Goal: Information Seeking & Learning: Understand process/instructions

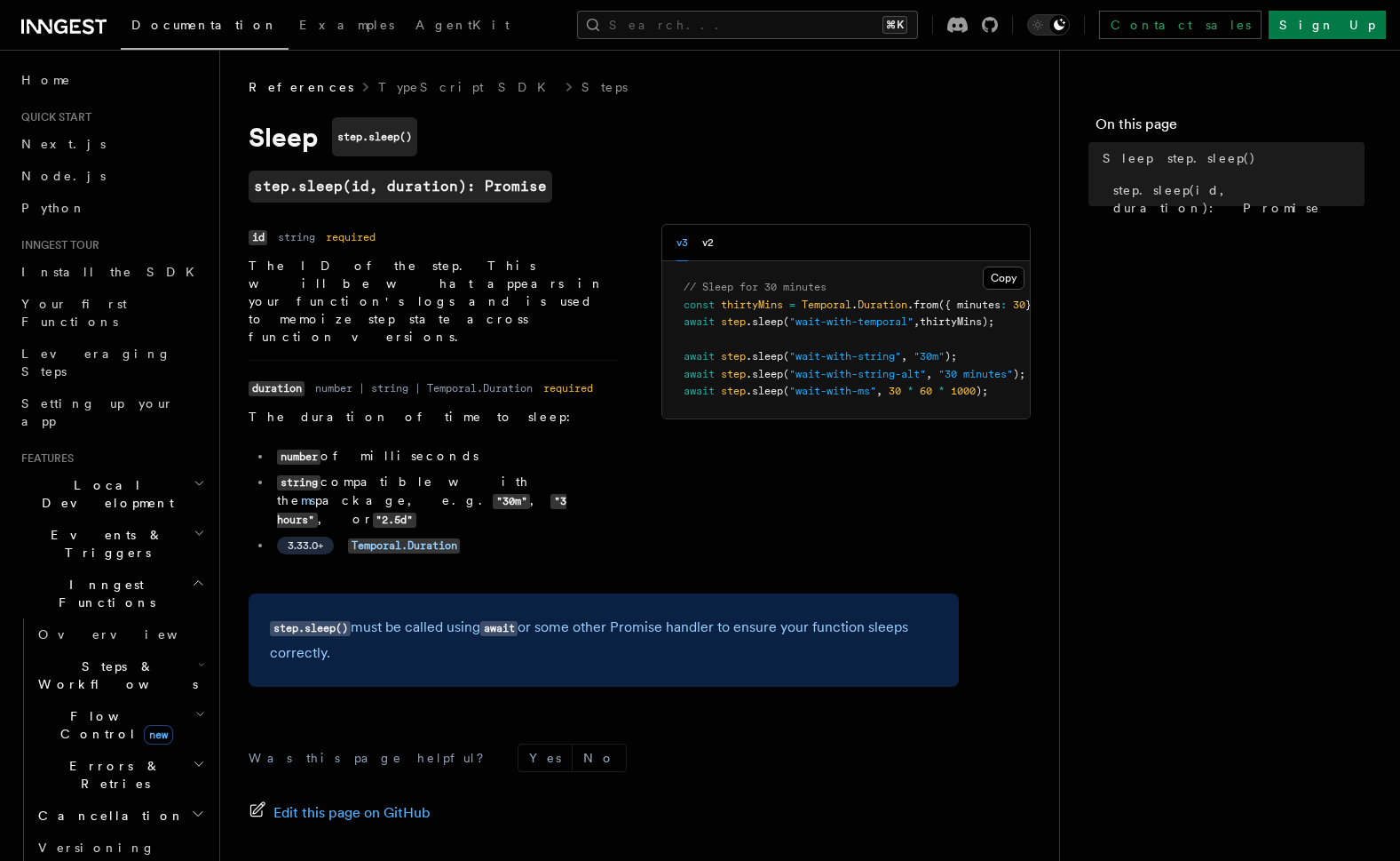
click at [481, 280] on p "The ID of the step. This will be what appears in your function's logs and is us…" at bounding box center [434, 301] width 371 height 89
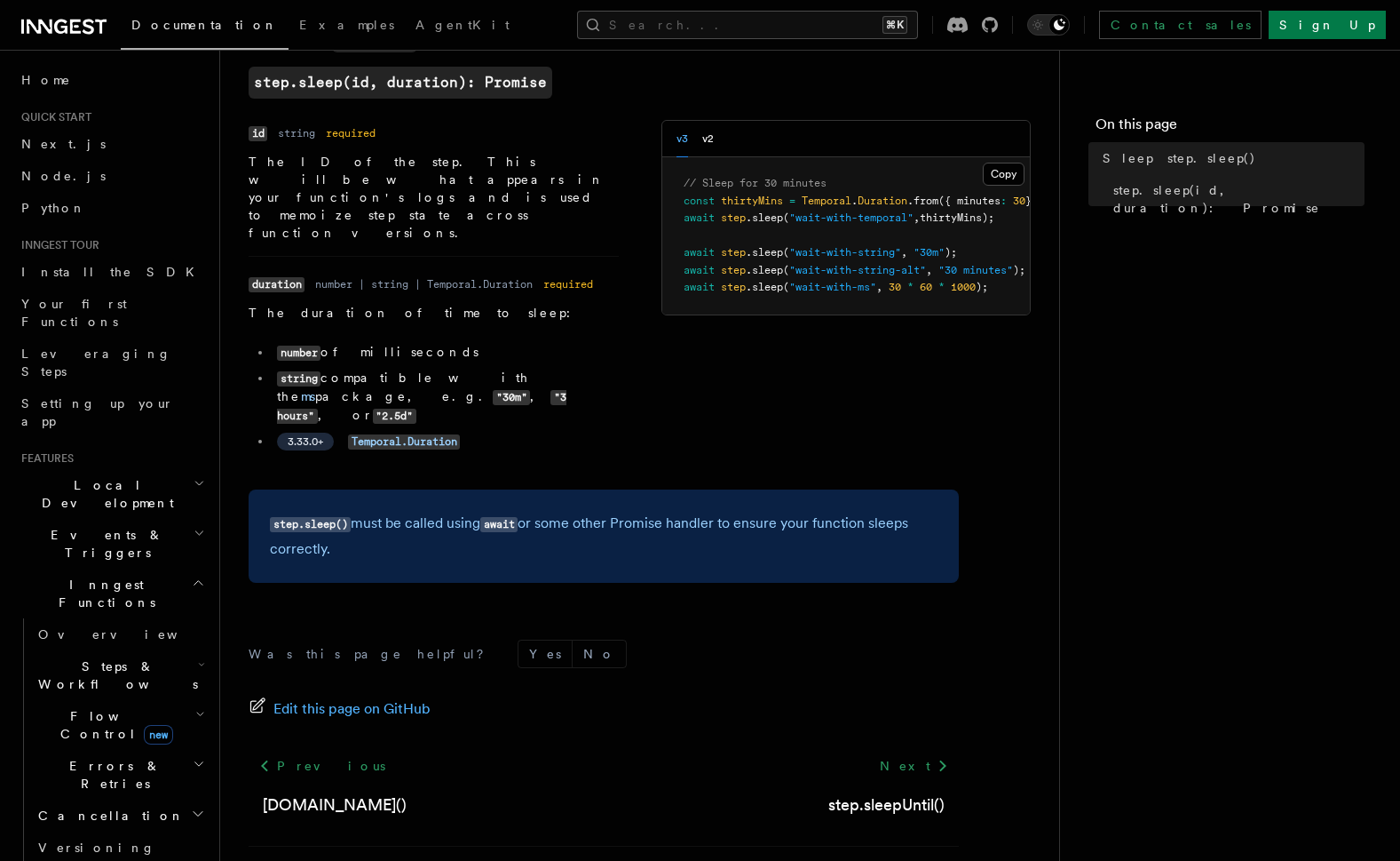
scroll to position [107, 0]
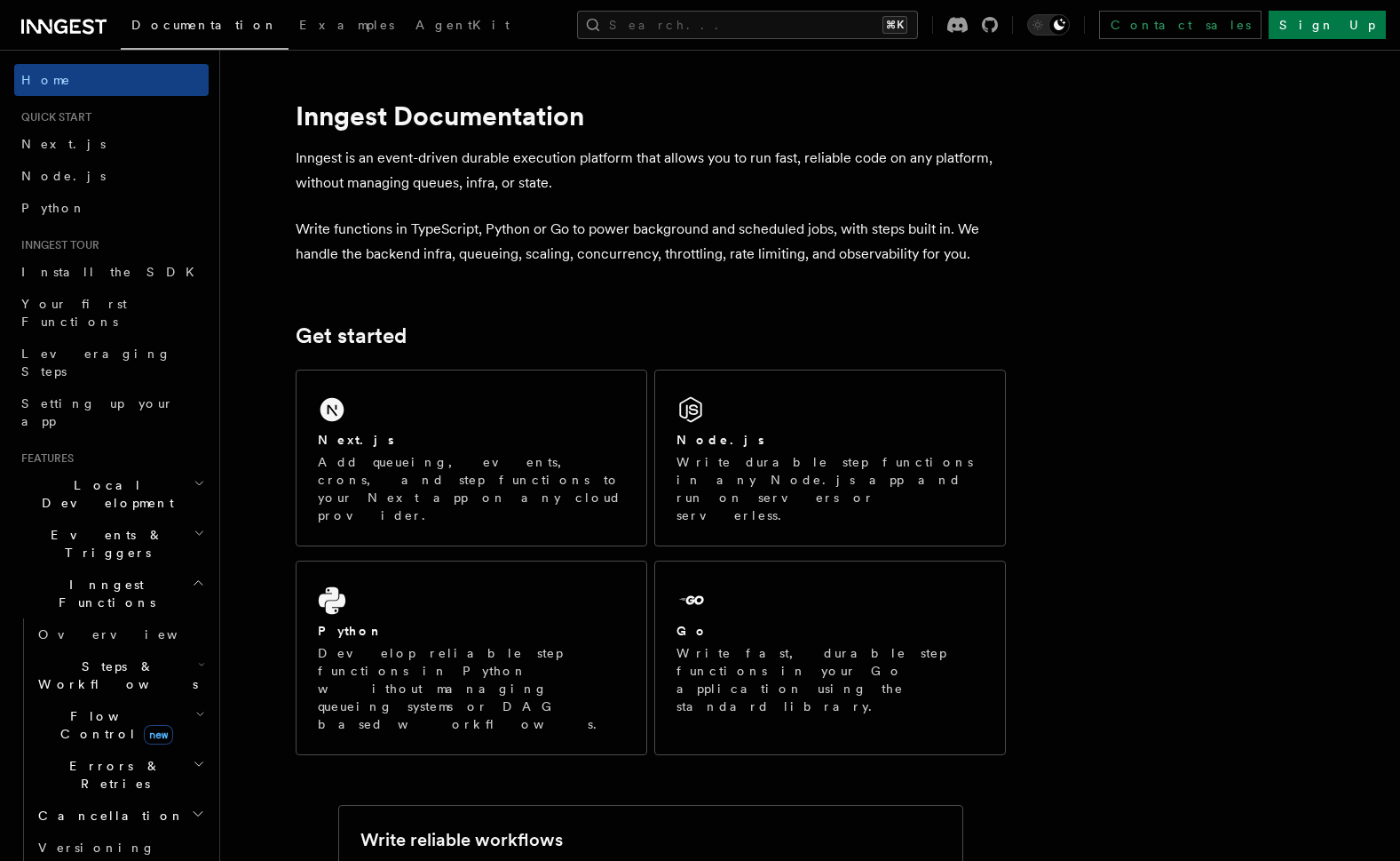
click at [453, 648] on div "Python Develop reliable step functions in Python without managing queueing syst…" at bounding box center [471, 658] width 350 height 193
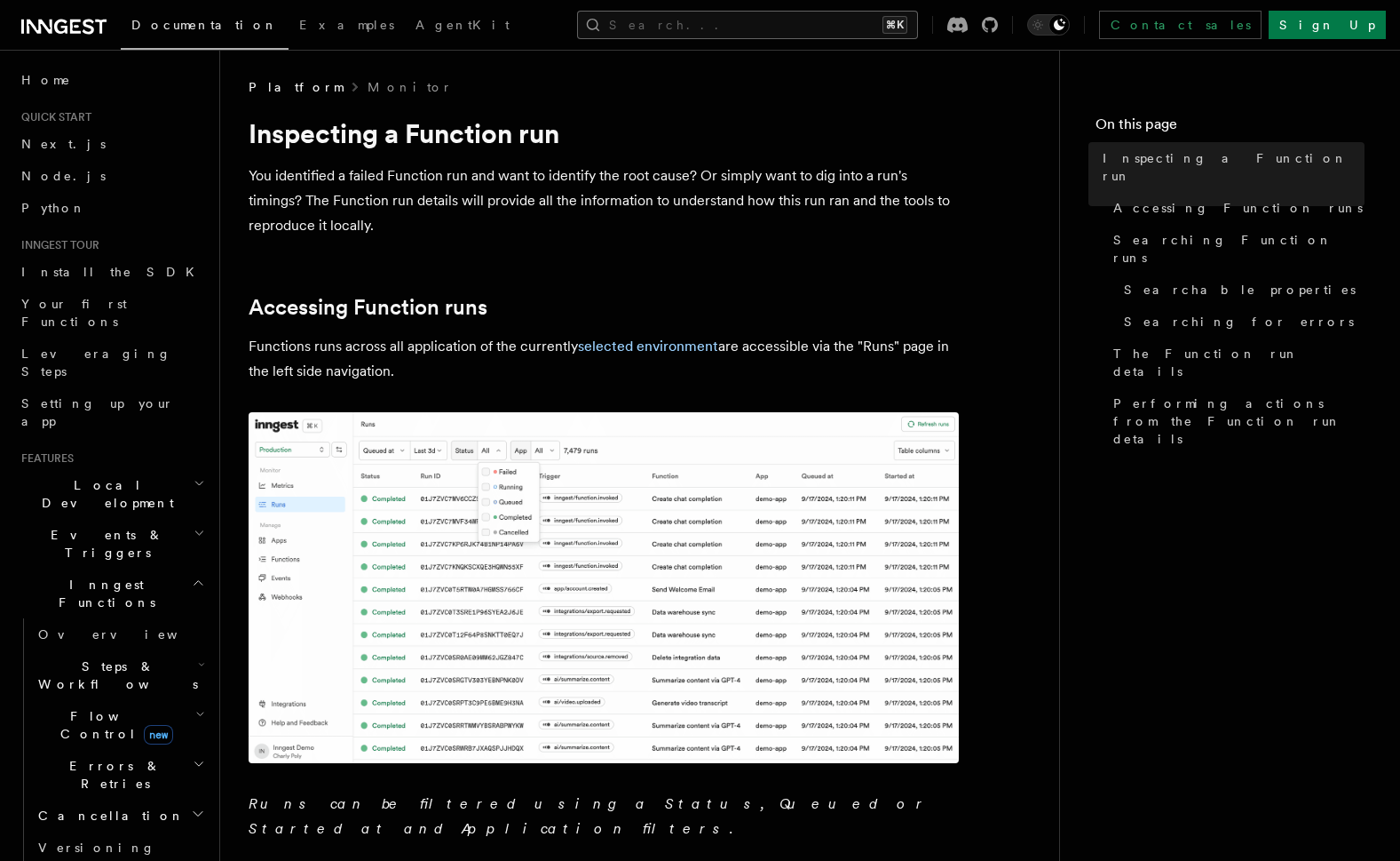
click at [748, 28] on button "Search... ⌘K" at bounding box center [747, 24] width 341 height 28
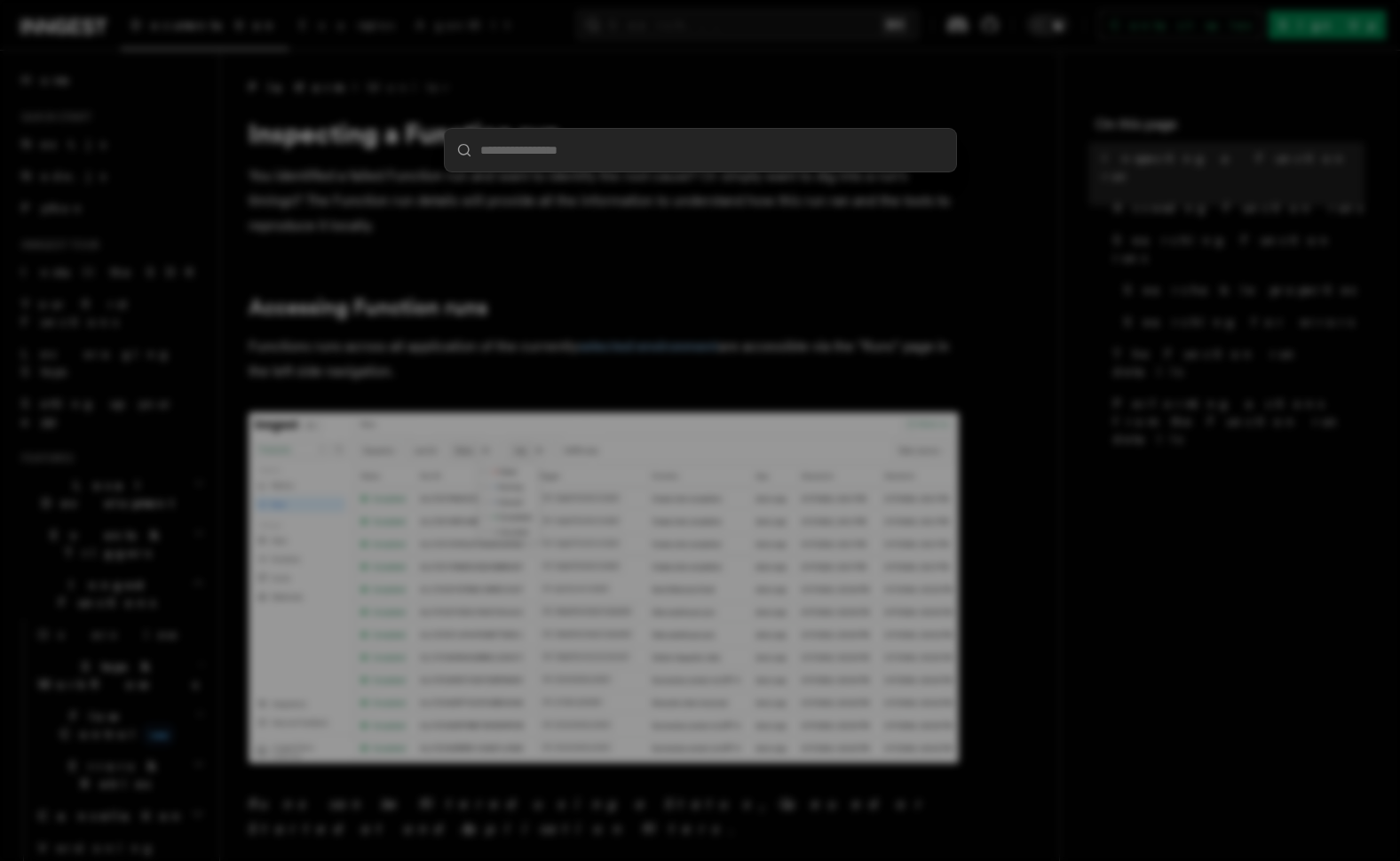
click at [659, 147] on input "search" at bounding box center [700, 150] width 511 height 42
paste input "*****"
type input "*****"
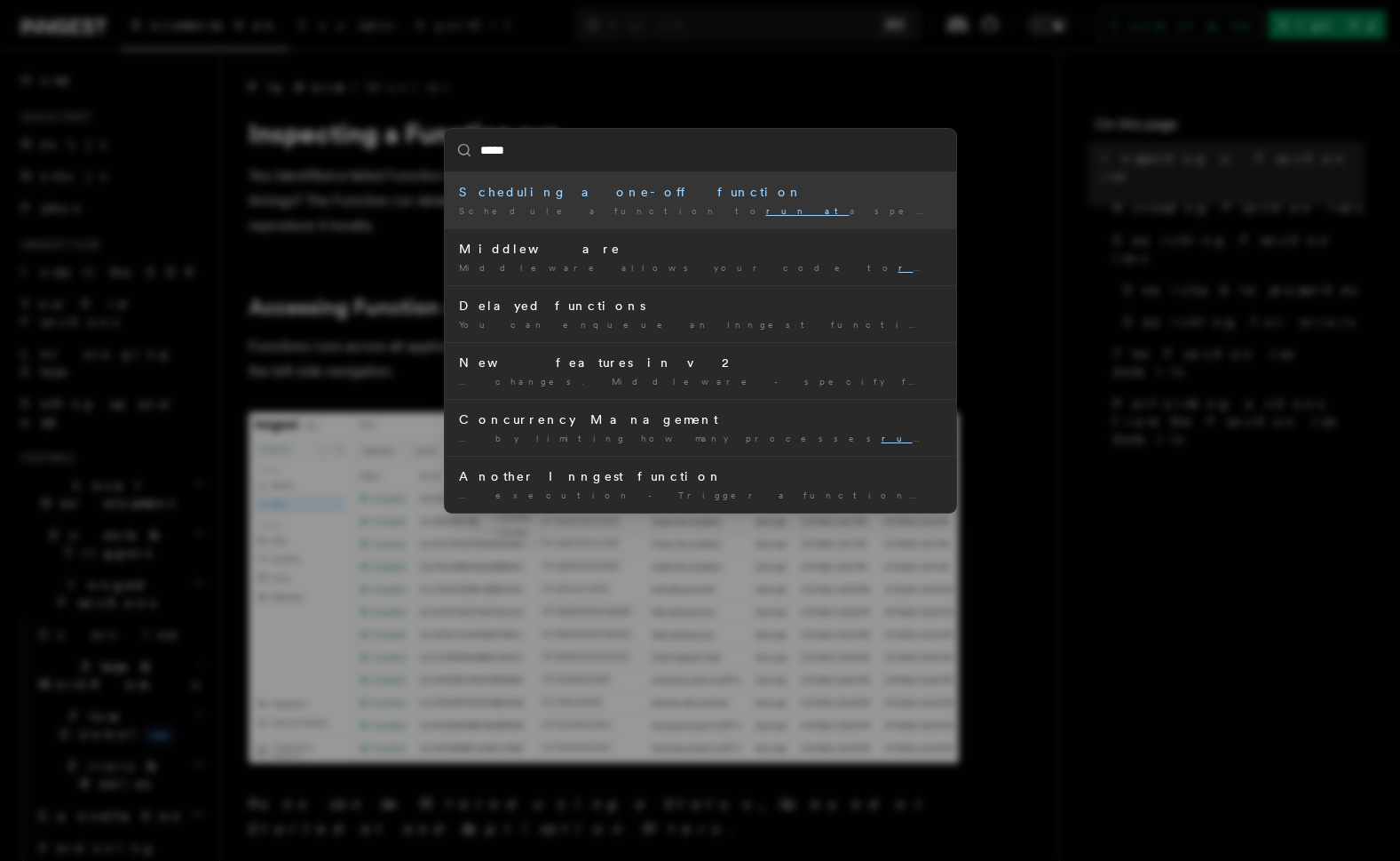
click at [696, 195] on div "Scheduling a one-off function" at bounding box center [700, 192] width 483 height 17
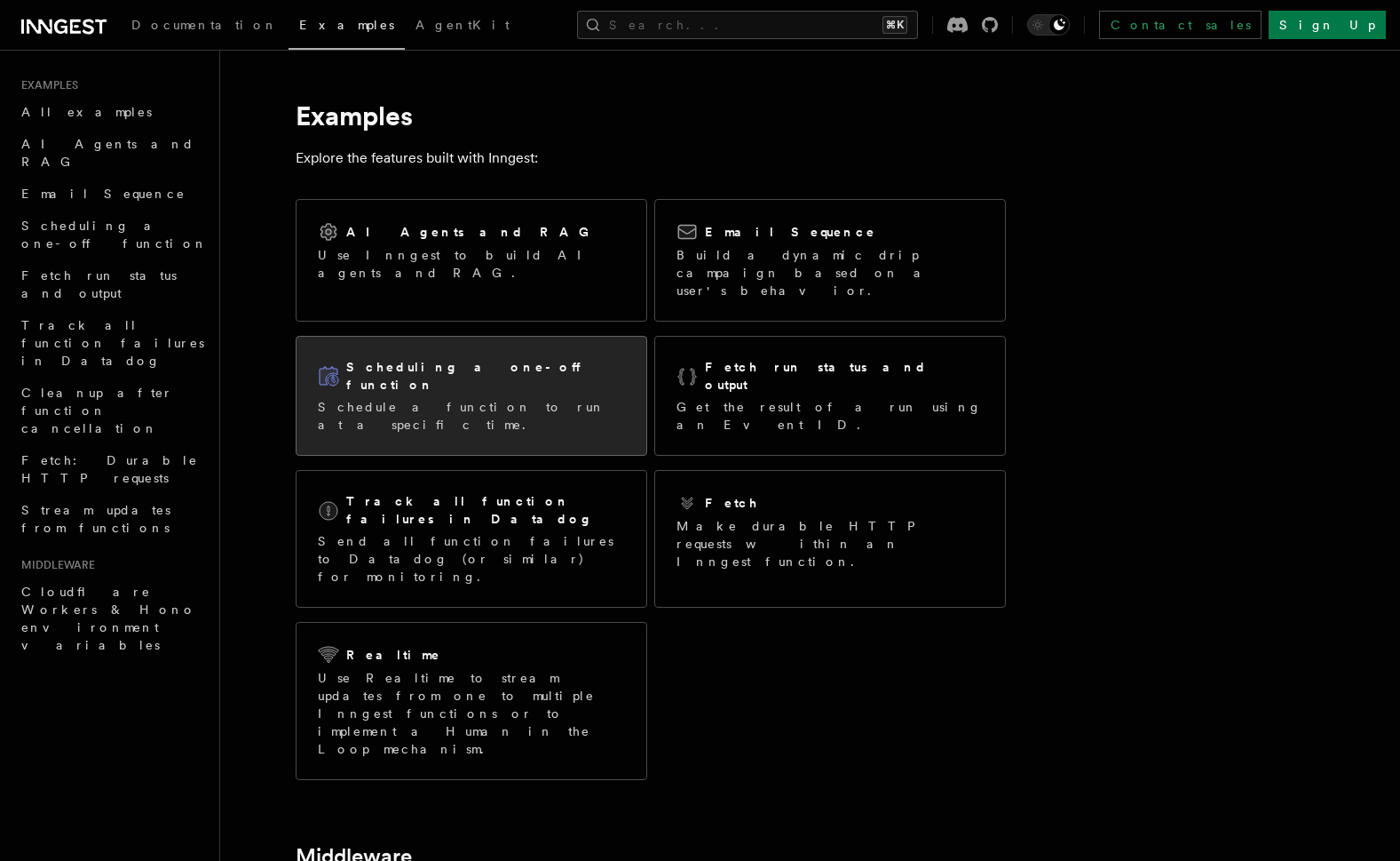
click at [453, 358] on h2 "Scheduling a one-off function" at bounding box center [485, 375] width 279 height 36
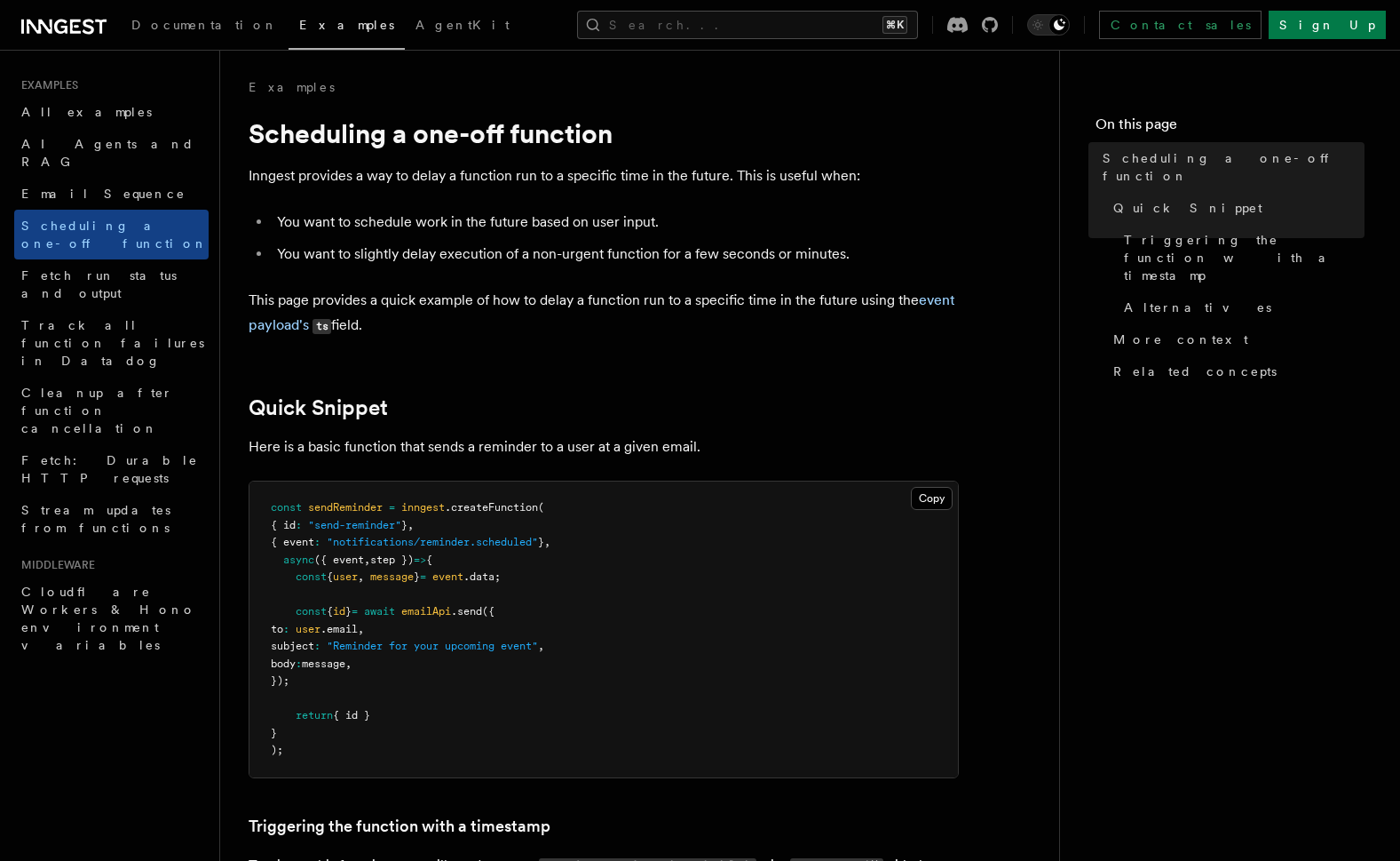
click at [802, 210] on li "You want to schedule work in the future based on user input." at bounding box center [616, 222] width 687 height 25
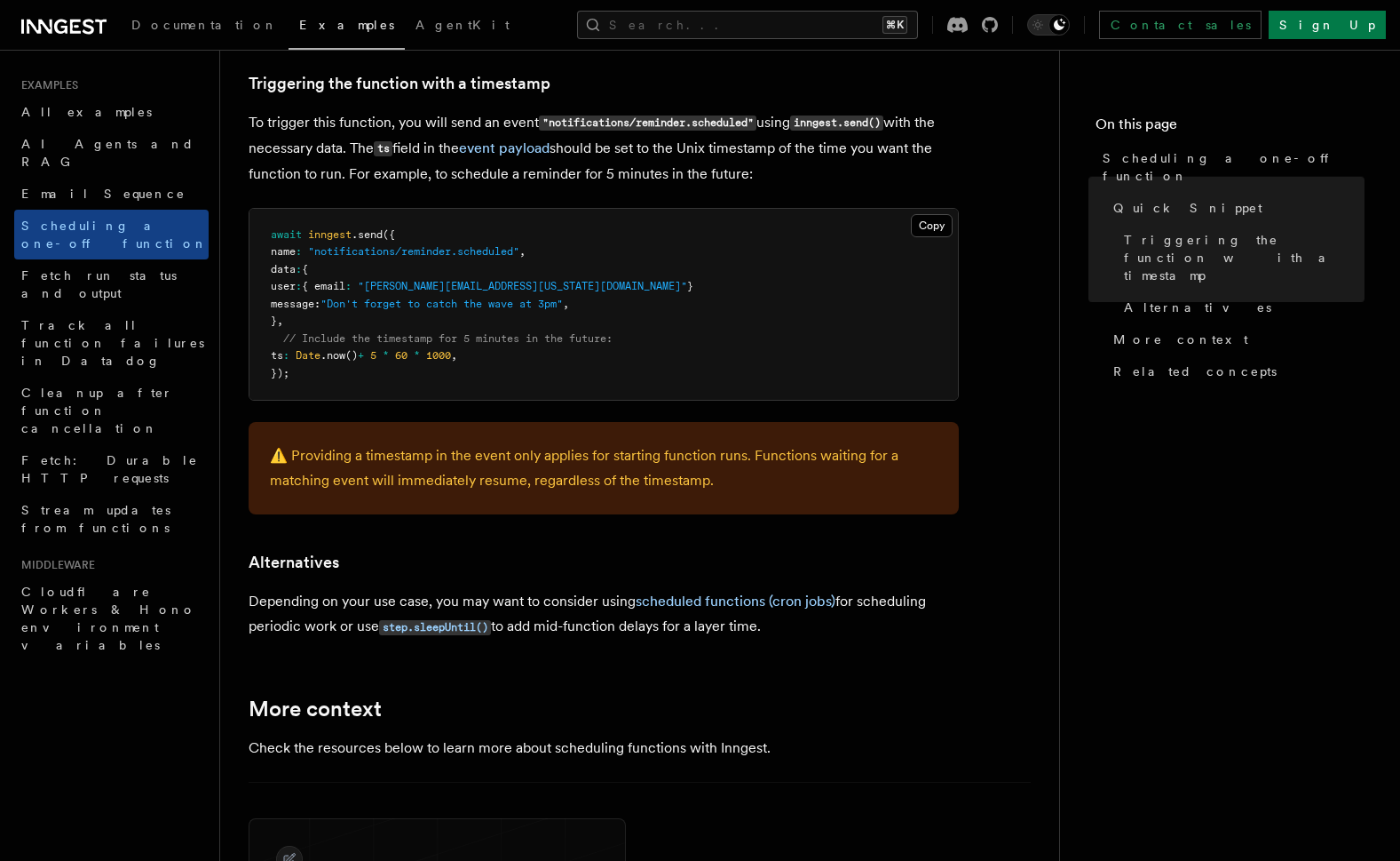
scroll to position [745, 0]
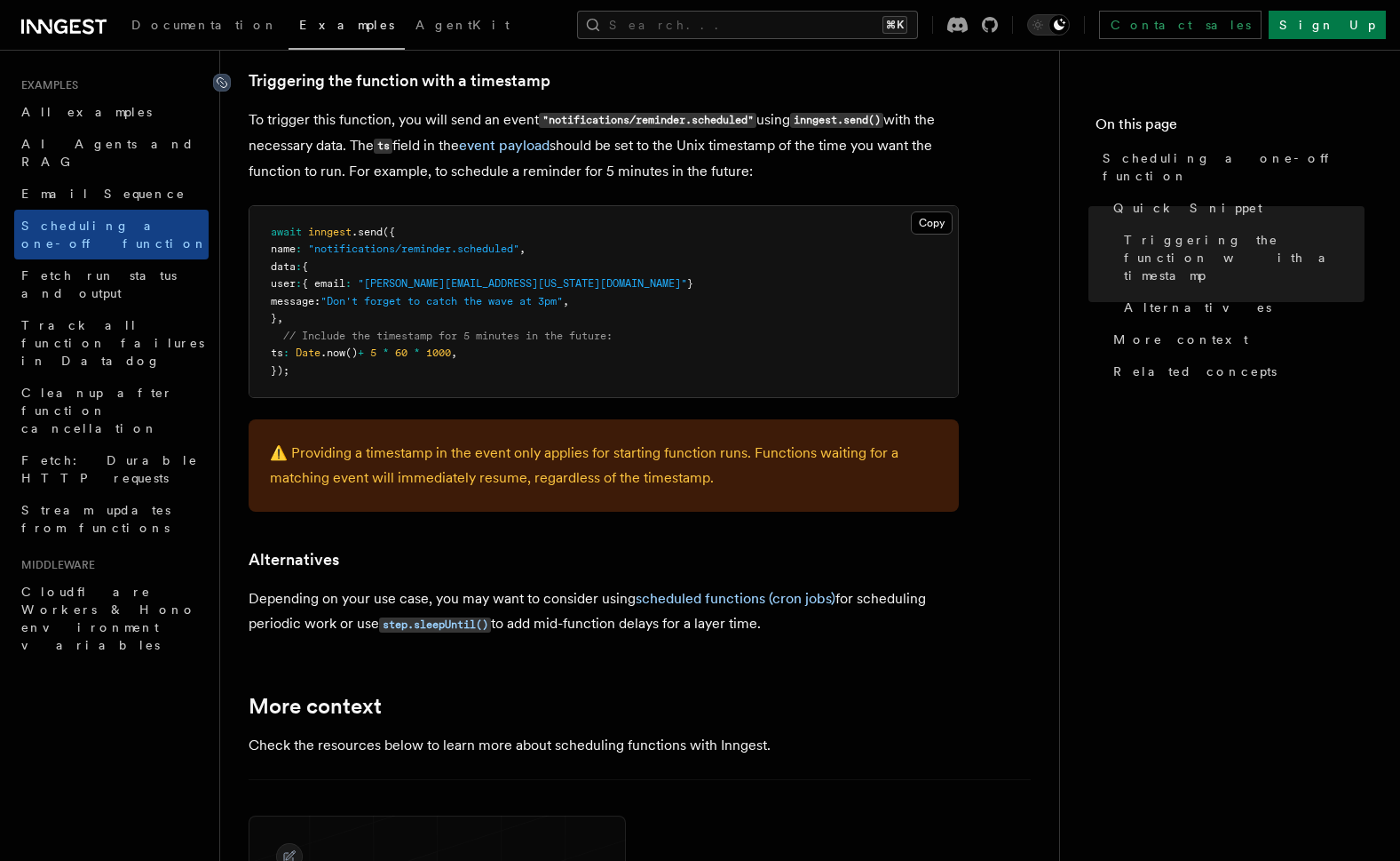
click at [229, 76] on icon at bounding box center [222, 82] width 17 height 17
